Goal: Information Seeking & Learning: Check status

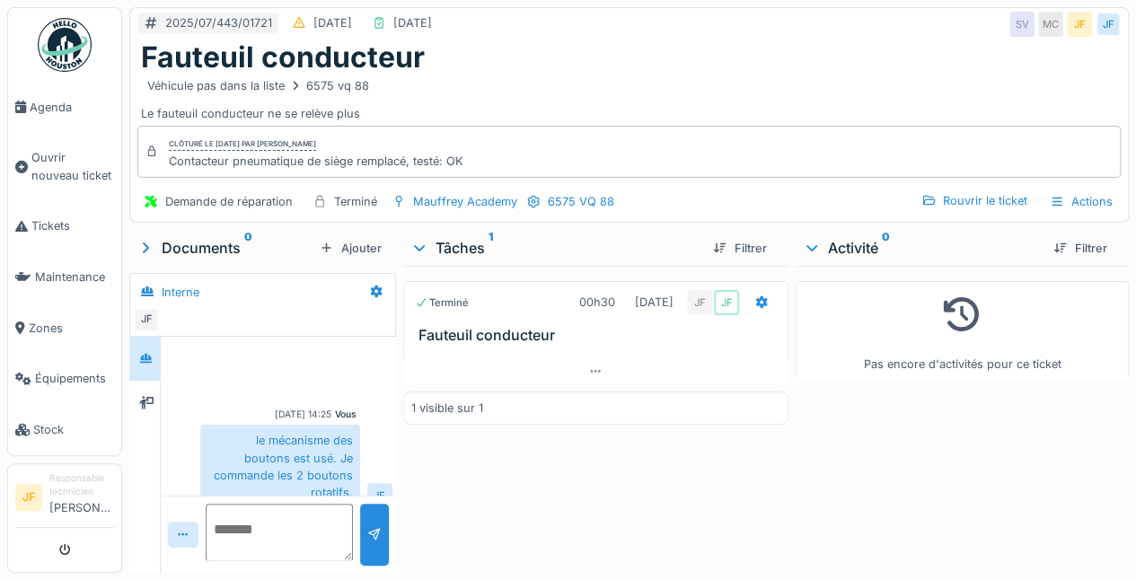
scroll to position [16, 0]
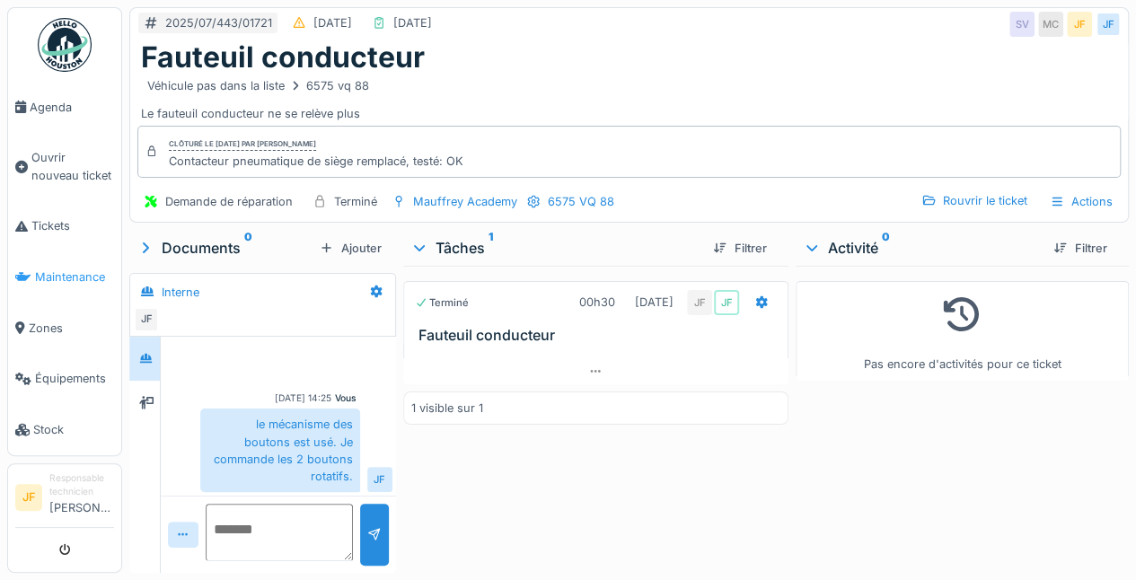
click at [77, 268] on span "Maintenance" at bounding box center [74, 276] width 79 height 17
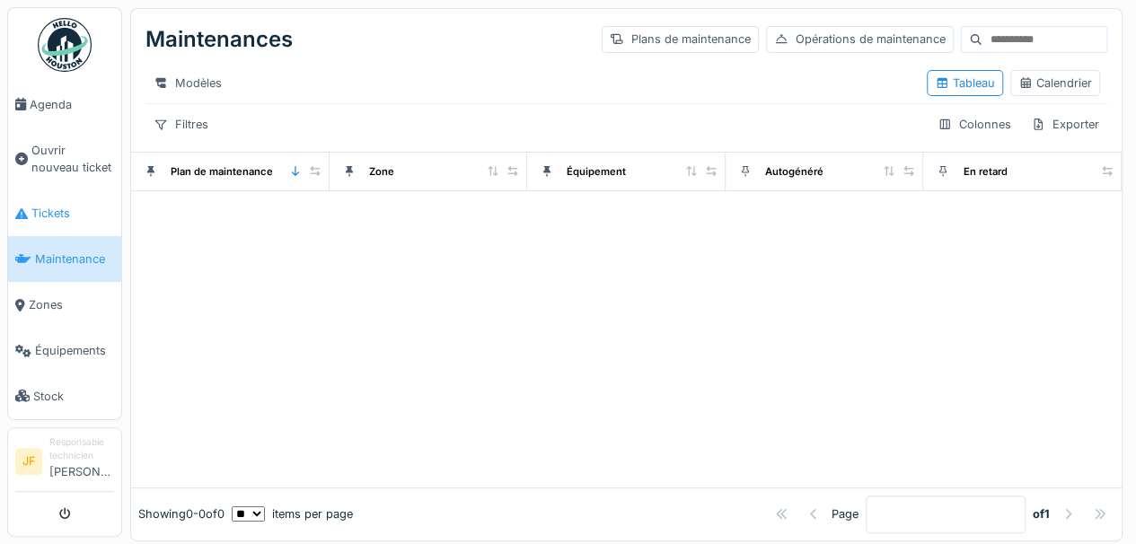
click at [70, 207] on span "Tickets" at bounding box center [72, 213] width 83 height 17
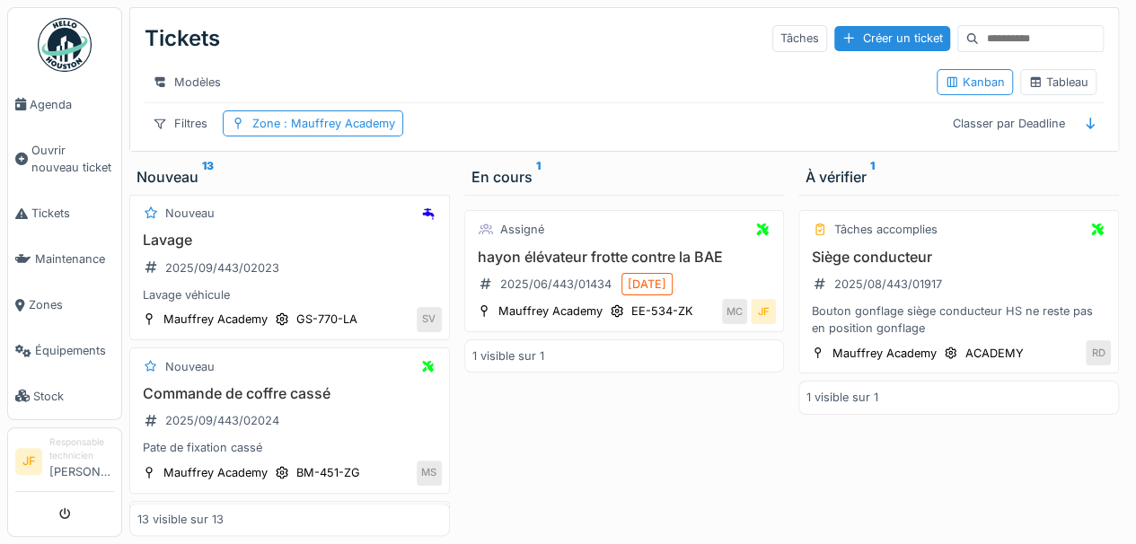
scroll to position [1292, 0]
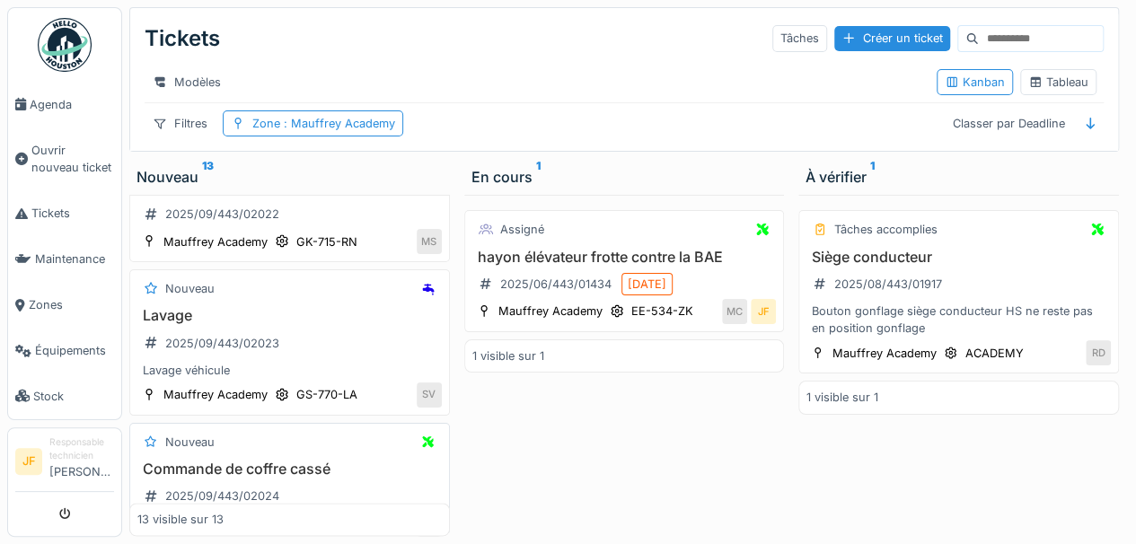
click at [244, 461] on h3 "Commande de coffre cassé" at bounding box center [289, 469] width 304 height 17
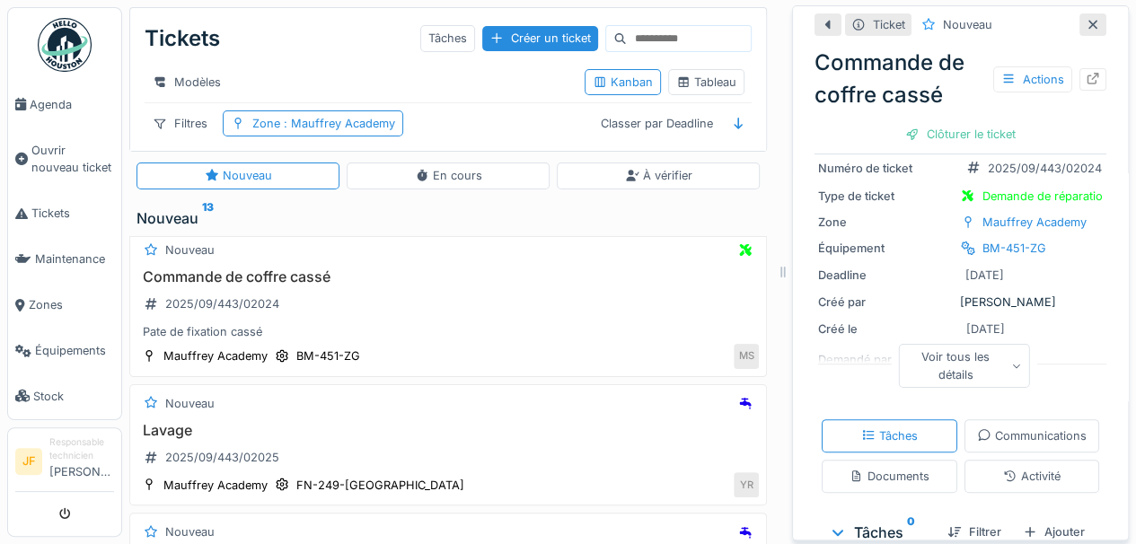
scroll to position [90, 0]
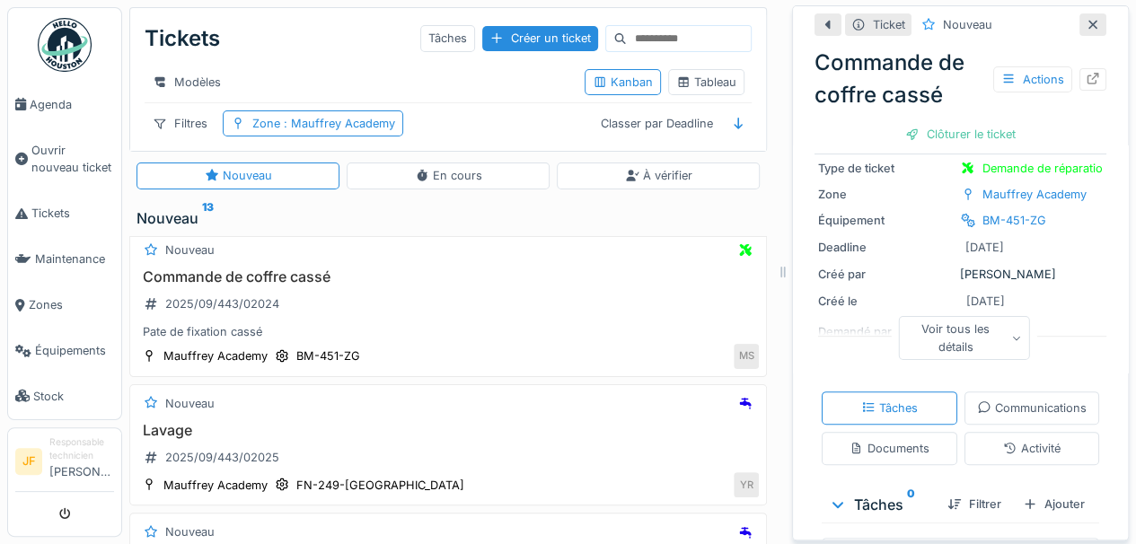
click at [991, 334] on div "Voir tous les détails" at bounding box center [964, 337] width 132 height 43
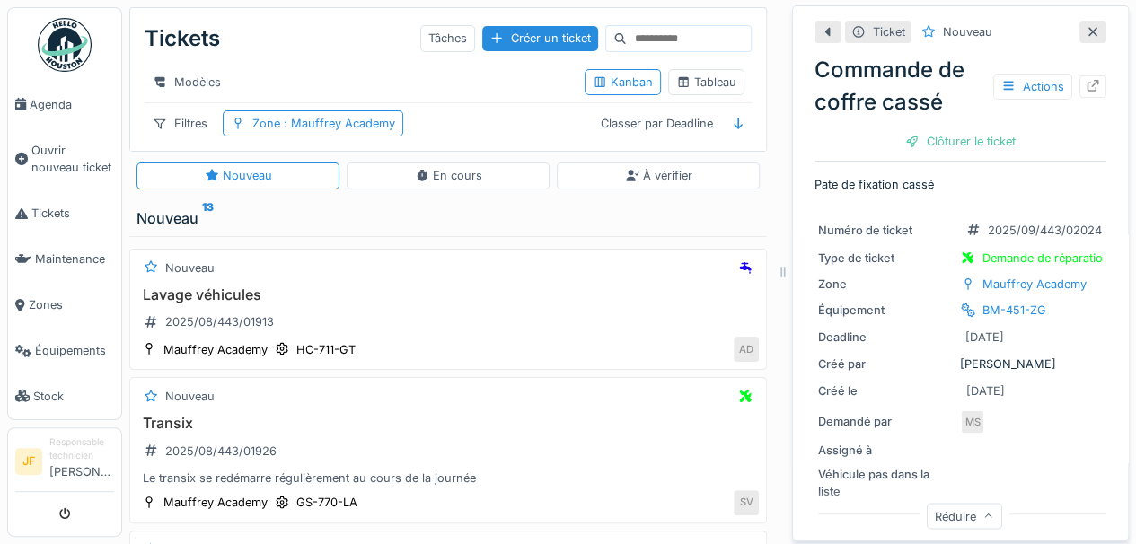
scroll to position [0, 0]
